Goal: Transaction & Acquisition: Purchase product/service

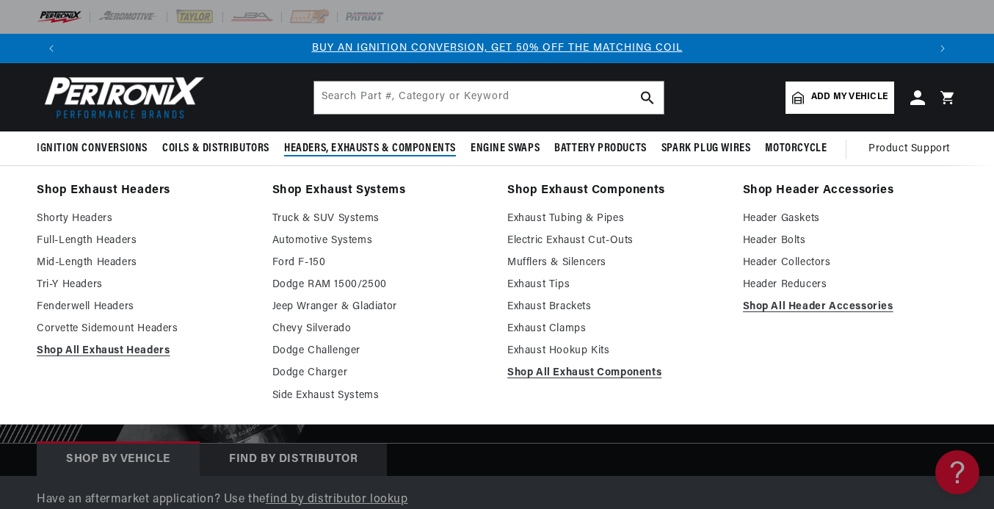
scroll to position [0, 862]
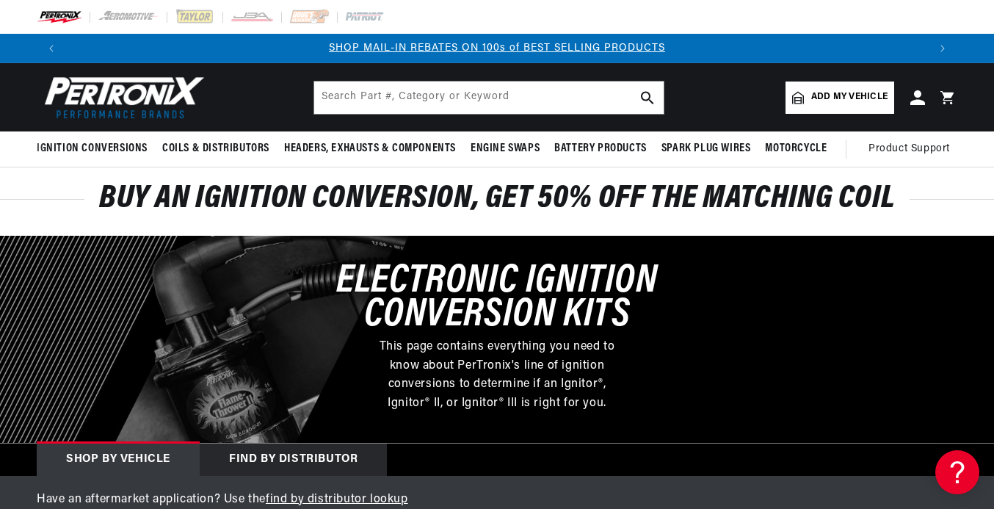
click at [514, 43] on link "SHOP MAIL-IN REBATES ON 100s of BEST SELLING PRODUCTS" at bounding box center [497, 48] width 336 height 11
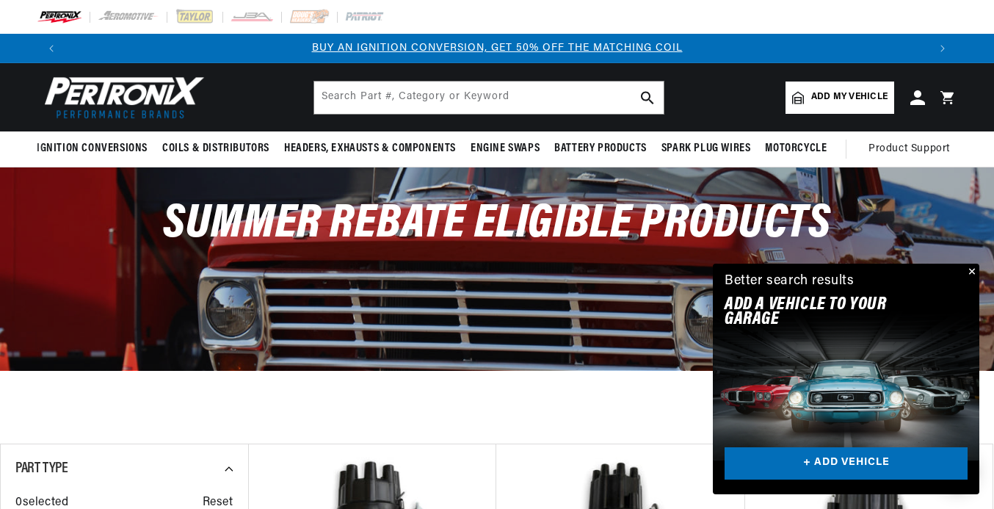
drag, startPoint x: 541, startPoint y: 37, endPoint x: 575, endPoint y: 44, distance: 34.5
click at [541, 37] on div "BUY AN IGNITION CONVERSION, GET 50% OFF THE MATCHING COIL SHOP MAIL-IN REBATES …" at bounding box center [497, 48] width 920 height 29
click at [815, 92] on span "Add my vehicle" at bounding box center [849, 97] width 76 height 14
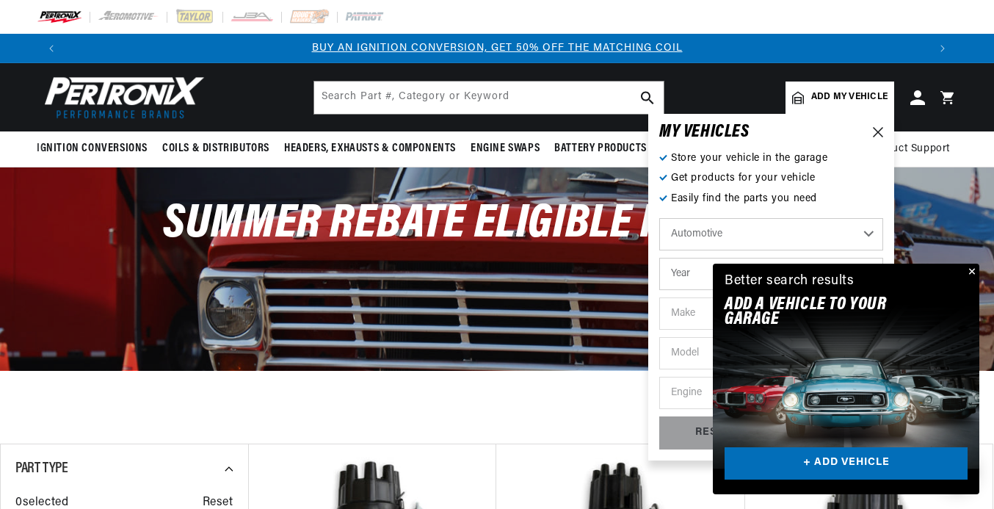
scroll to position [0, 862]
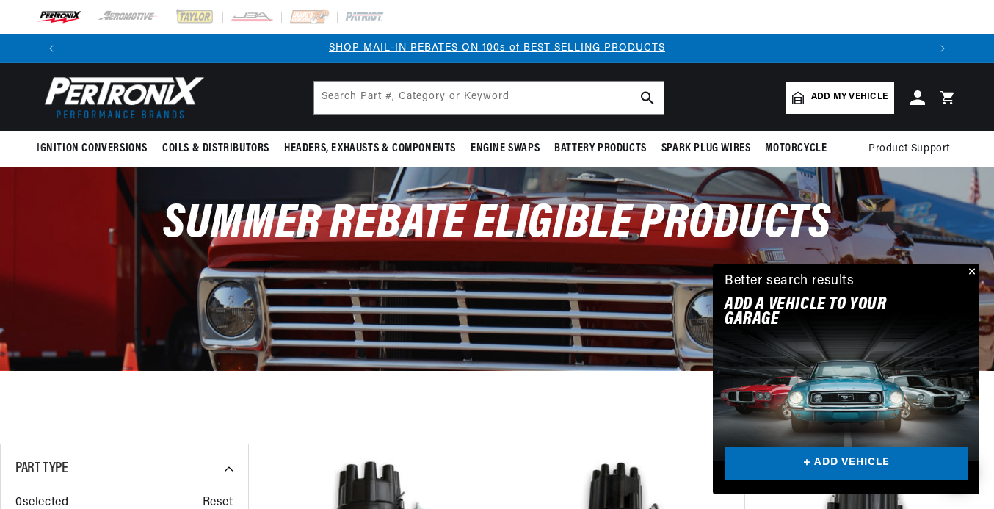
click at [966, 266] on button "Close" at bounding box center [970, 272] width 18 height 18
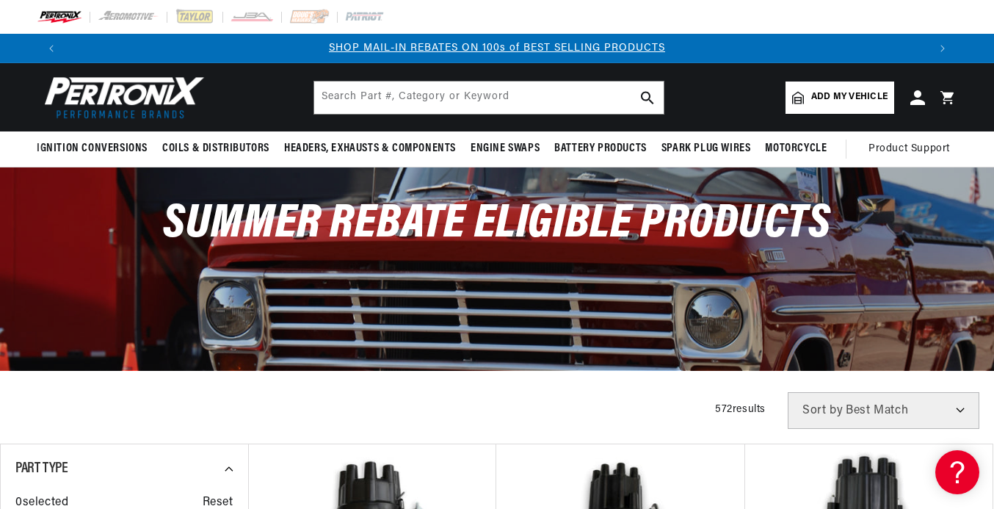
click at [840, 89] on link "Add my vehicle" at bounding box center [839, 97] width 109 height 32
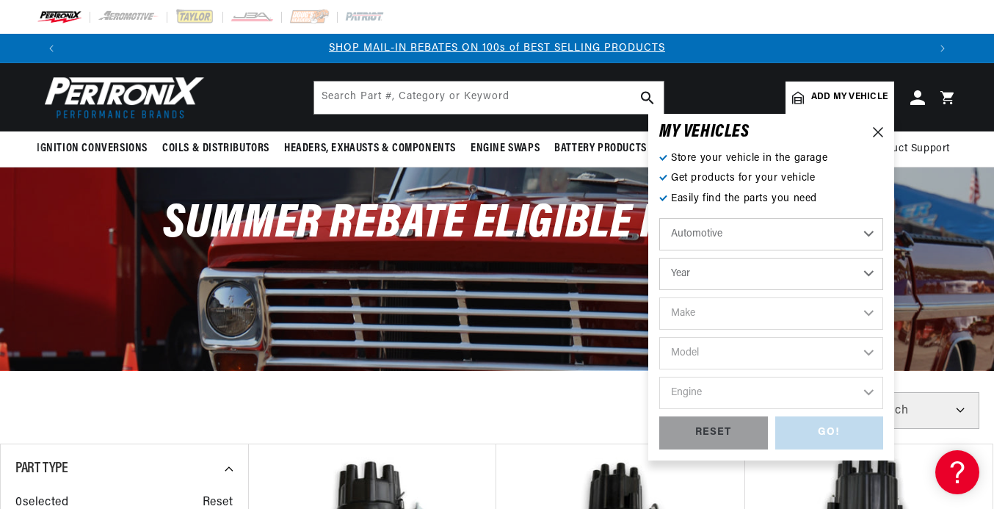
scroll to position [0, 1723]
click at [867, 230] on select "Automotive Agricultural Industrial Marine Motorcycle" at bounding box center [771, 234] width 224 height 32
click at [659, 218] on select "Automotive Agricultural Industrial Marine Motorcycle" at bounding box center [771, 234] width 224 height 32
click at [870, 271] on select "Year 2022 2021 2020 2019 2018 2017 2016 2015 2014 2013 2012 2011 2010 2009 2008…" at bounding box center [771, 274] width 224 height 32
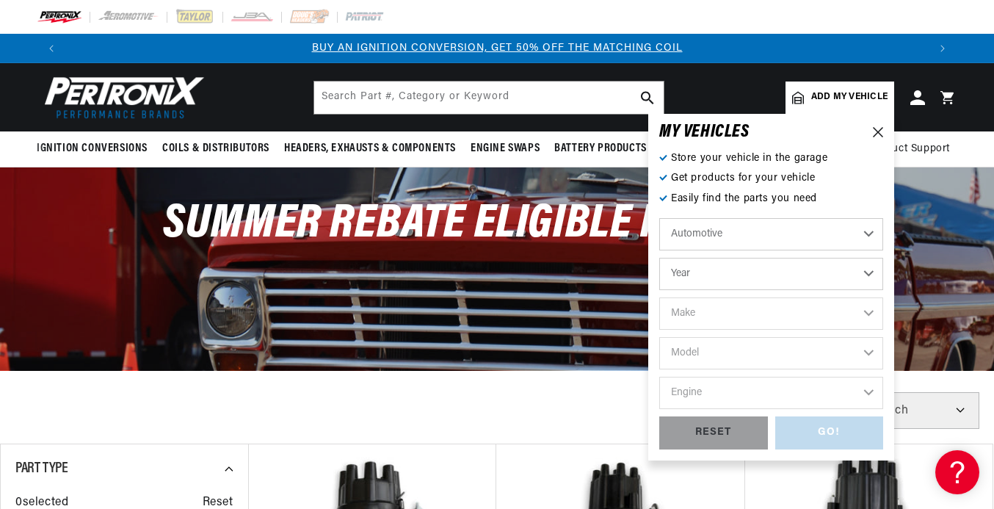
scroll to position [0, 862]
click at [742, 272] on select "Year 2022 2021 2020 2019 2018 2017 2016 2015 2014 2013 2012 2011 2010 2009 2008…" at bounding box center [771, 274] width 224 height 32
click at [869, 272] on select "Year 2022 2021 2020 2019 2018 2017 2016 2015 2014 2013 2012 2011 2010 2009 2008…" at bounding box center [771, 274] width 224 height 32
click at [725, 267] on select "Year 2022 2021 2020 2019 2018 2017 2016 2015 2014 2013 2012 2011 2010 2009 2008…" at bounding box center [771, 274] width 224 height 32
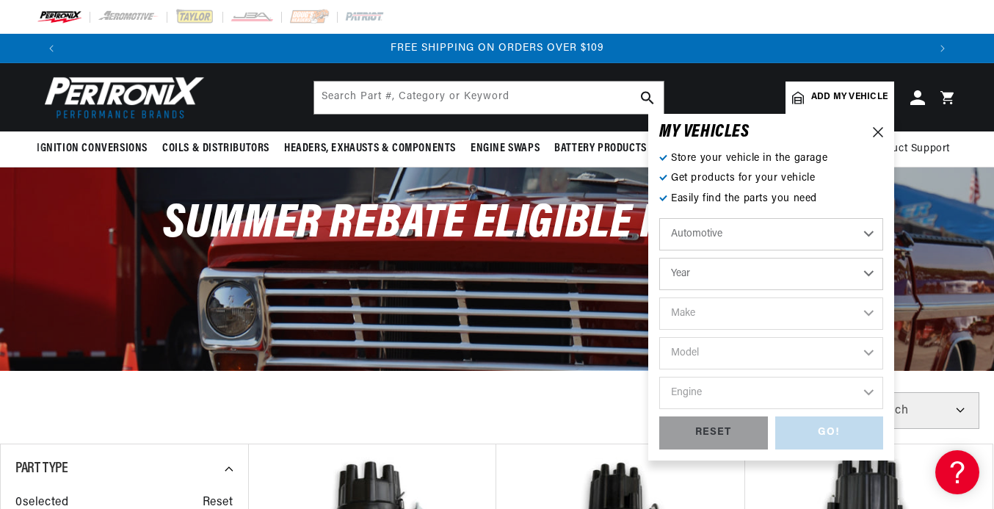
scroll to position [0, 0]
select select "1949"
click at [659, 258] on select "Year 2022 2021 2020 2019 2018 2017 2016 2015 2014 2013 2012 2011 2010 2009 2008…" at bounding box center [771, 274] width 224 height 32
select select "1949"
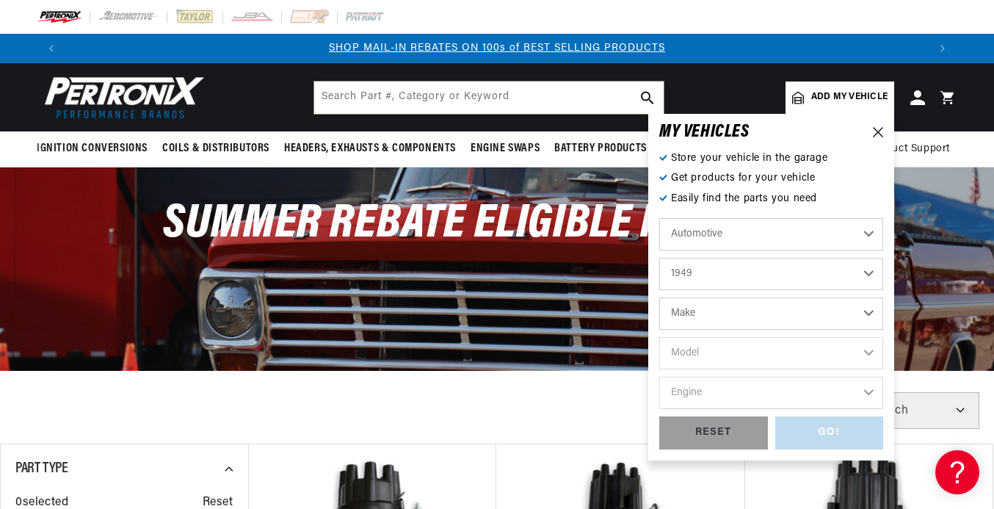
click at [868, 313] on select "Make Austin Chevrolet Chrysler Citroen Crosley Ford Healey Hillman HRG Hudson J…" at bounding box center [771, 313] width 224 height 32
select select "Jeep"
click at [659, 297] on select "Make Austin Chevrolet Chrysler Citroen Crosley Ford Healey Hillman HRG Hudson J…" at bounding box center [771, 313] width 224 height 32
select select "Jeep"
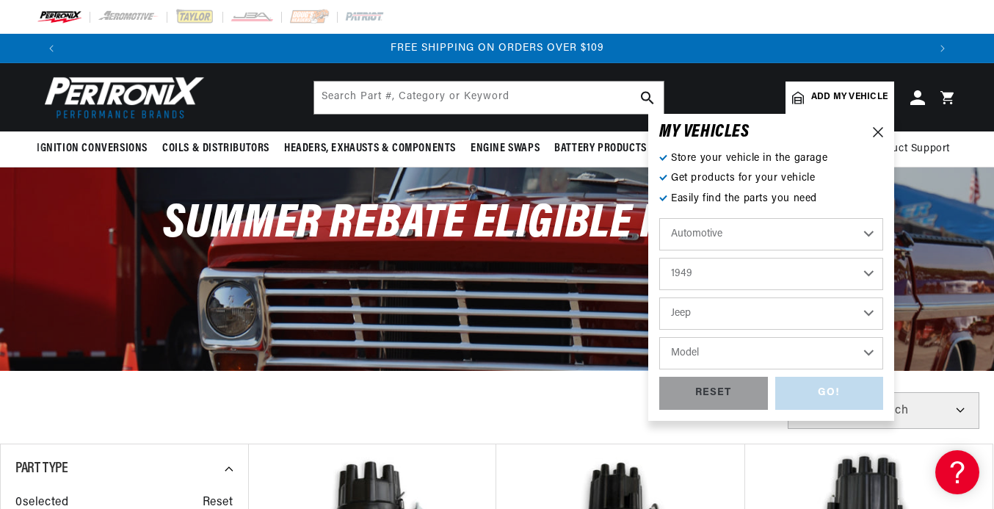
click at [866, 347] on select "Model Willys" at bounding box center [771, 353] width 224 height 32
click at [867, 354] on select "Model Willys" at bounding box center [771, 353] width 224 height 32
click at [862, 350] on select "Model Willys" at bounding box center [771, 353] width 224 height 32
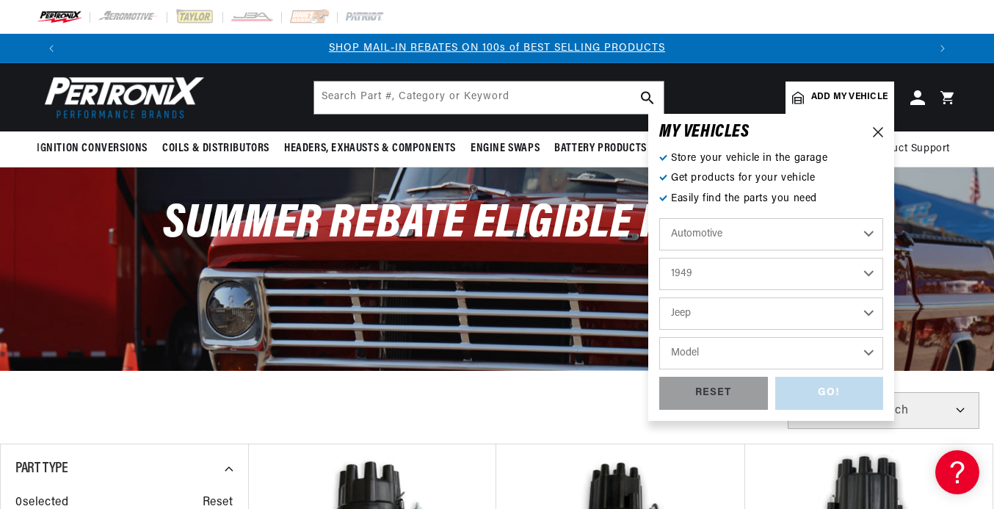
click at [783, 353] on select "Model Willys" at bounding box center [771, 353] width 224 height 32
click at [710, 355] on select "Model Willys" at bounding box center [771, 353] width 224 height 32
click at [706, 351] on select "Model Willys" at bounding box center [771, 353] width 224 height 32
click at [696, 343] on select "Model Willys" at bounding box center [771, 353] width 224 height 32
click at [659, 337] on select "Model Willys" at bounding box center [771, 353] width 224 height 32
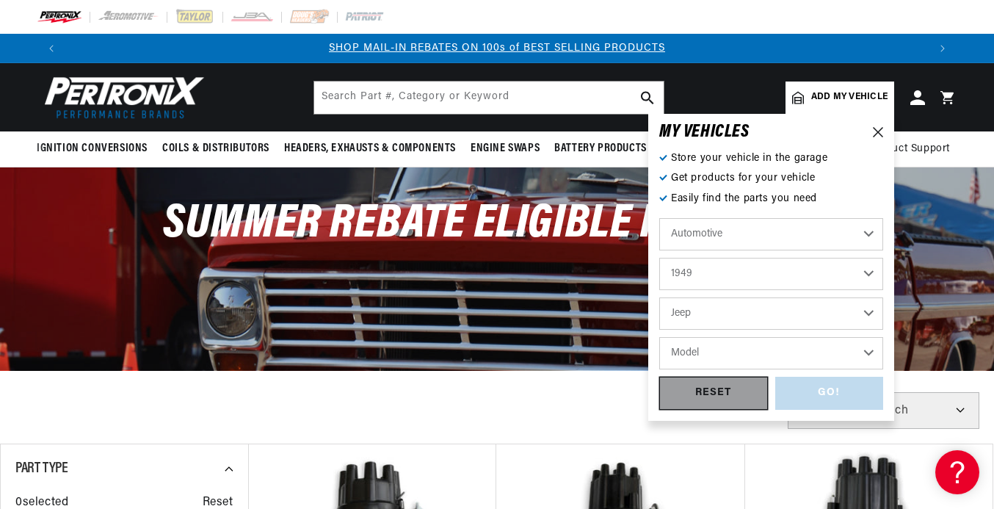
scroll to position [0, 1723]
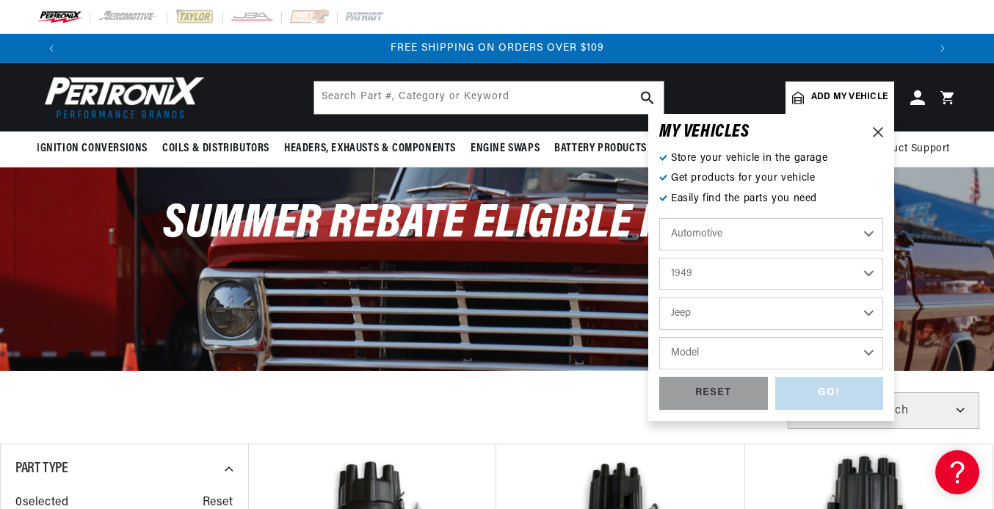
click at [729, 352] on select "Model Willys" at bounding box center [771, 353] width 224 height 32
select select "Willys"
click at [659, 337] on select "Model Willys" at bounding box center [771, 353] width 224 height 32
select select "Willys"
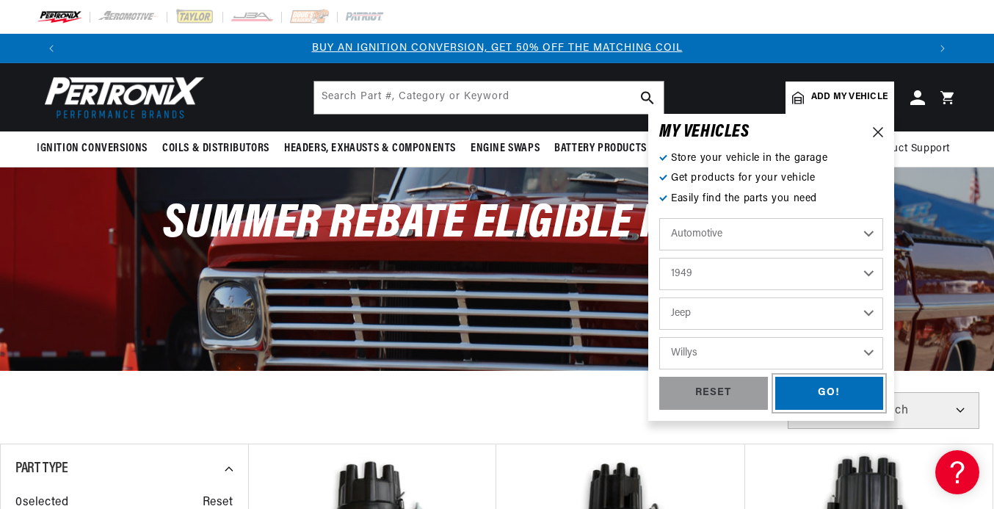
click at [823, 387] on div "GO!" at bounding box center [829, 392] width 109 height 33
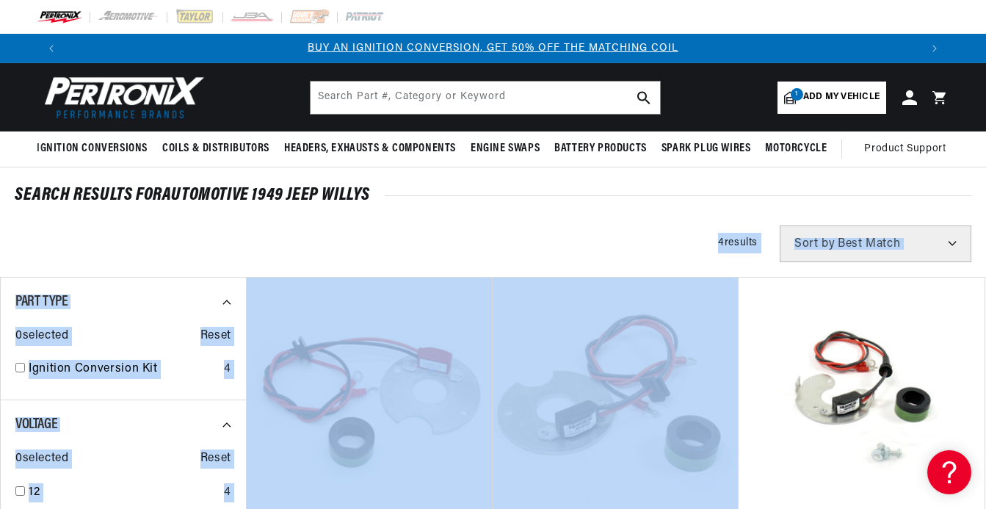
drag, startPoint x: 653, startPoint y: 205, endPoint x: 676, endPoint y: 254, distance: 54.2
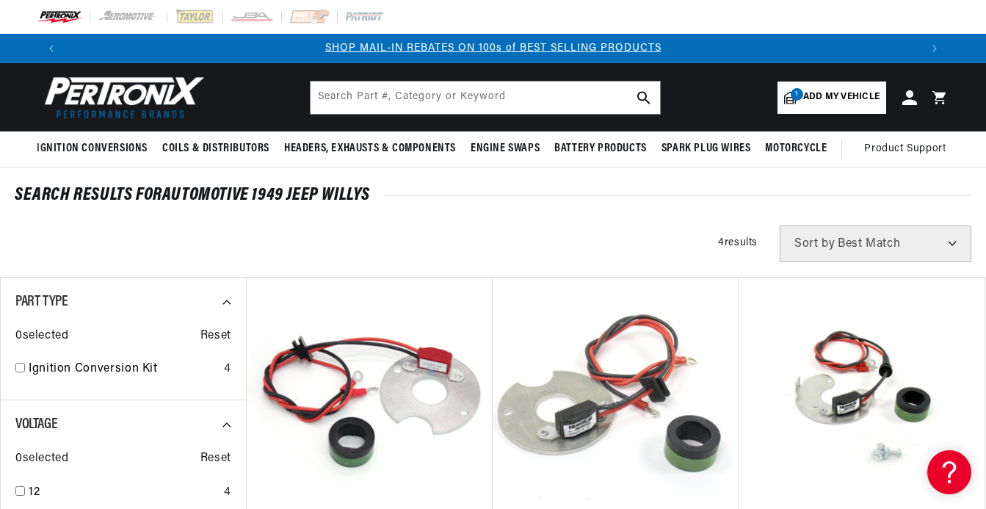
click at [527, 199] on div "SEARCH RESULTS FOR Automotive 1949 Jeep Willys" at bounding box center [493, 195] width 956 height 15
click at [951, 241] on select "Best Match Featured Name, A-Z Name, Z-A Price, Low to High Price, High to Low" at bounding box center [875, 243] width 192 height 37
click at [779, 226] on select "Best Match Featured Name, A-Z Name, Z-A Price, Low to High Price, High to Low" at bounding box center [875, 243] width 192 height 37
drag, startPoint x: 954, startPoint y: 206, endPoint x: 920, endPoint y: 194, distance: 35.7
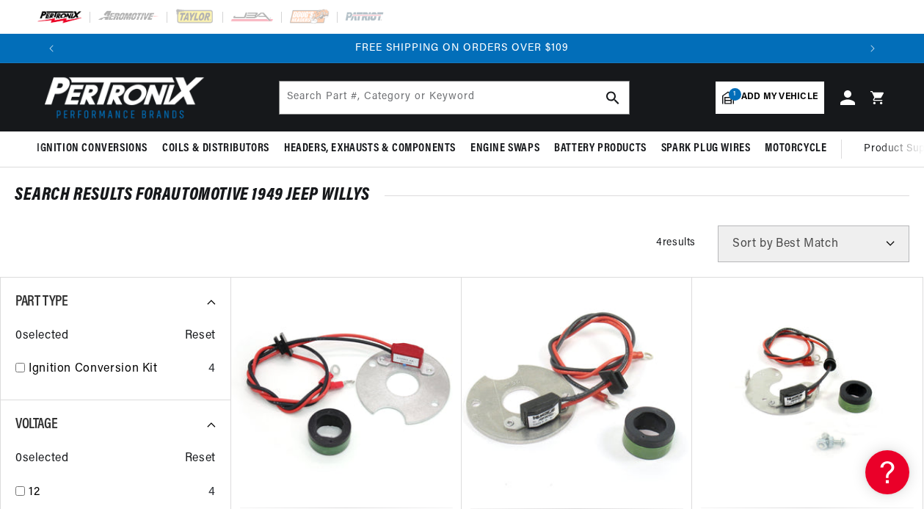
scroll to position [0, 0]
drag, startPoint x: 896, startPoint y: 198, endPoint x: 920, endPoint y: 199, distance: 24.2
click at [920, 199] on div "SEARCH RESULTS FOR Automotive 1949 Jeep Willys" at bounding box center [462, 195] width 924 height 15
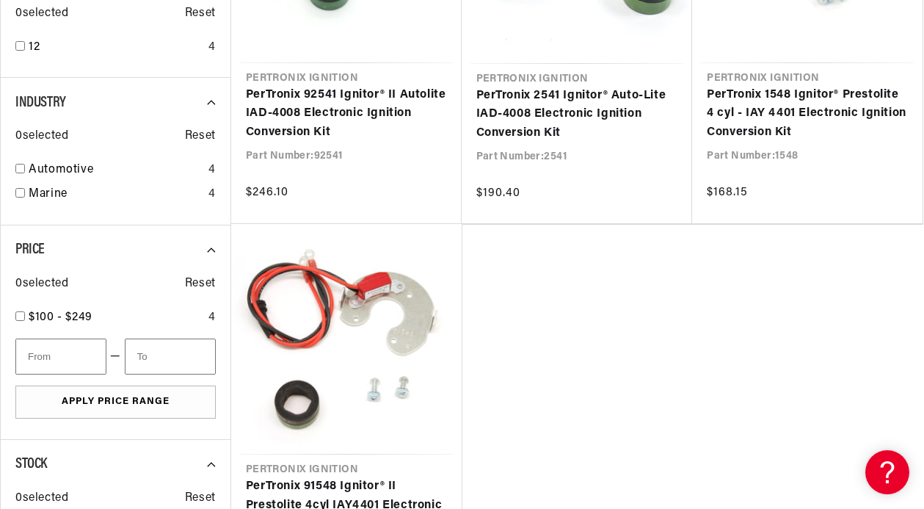
scroll to position [0, 792]
click at [848, 338] on ul "Pertronix Ignition PerTronix 92541 Ignitor® II Autolite IAD-4008 Electronic Ign…" at bounding box center [576, 224] width 693 height 784
